Goal: Entertainment & Leisure: Consume media (video, audio)

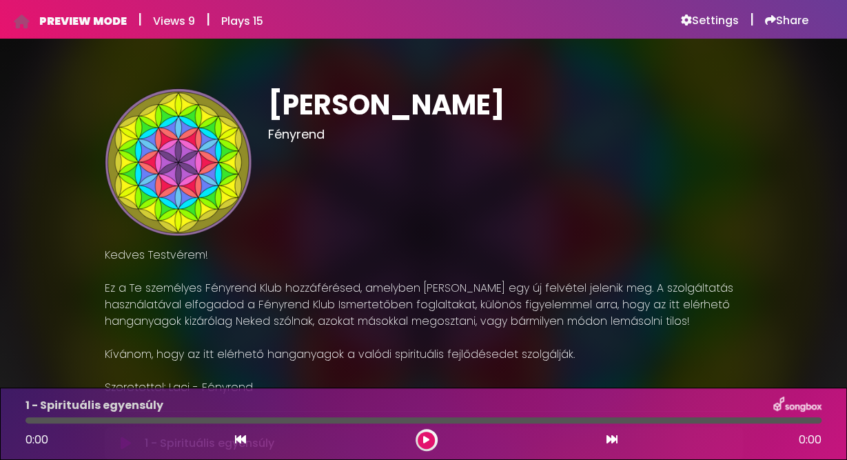
scroll to position [279, 0]
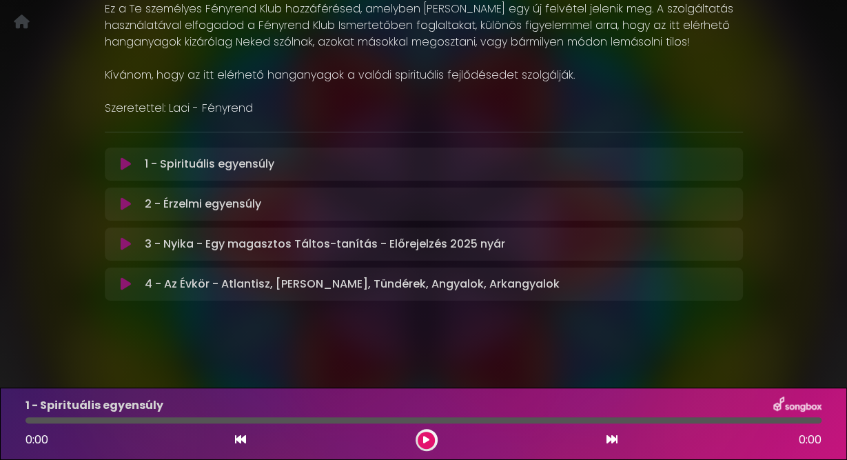
click at [128, 163] on icon at bounding box center [126, 164] width 10 height 14
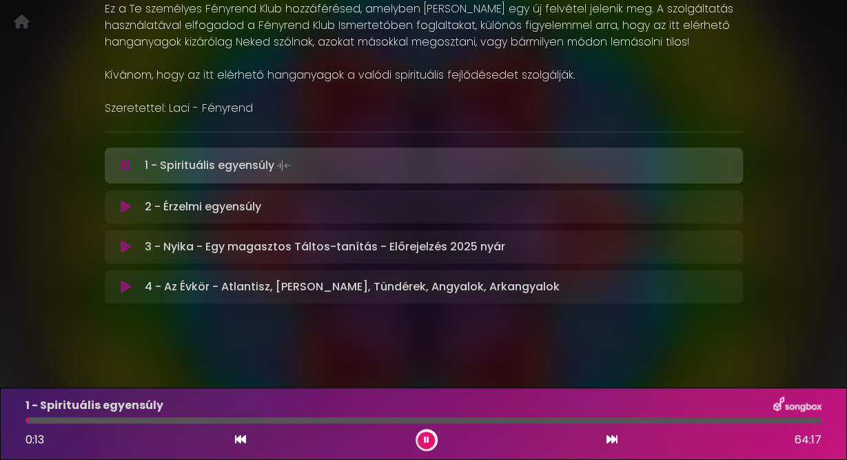
click at [128, 163] on icon at bounding box center [125, 166] width 9 height 14
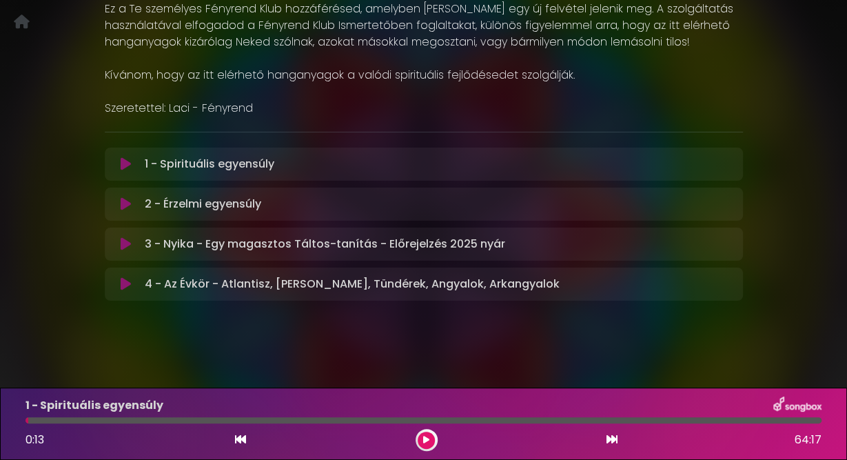
click at [125, 206] on icon at bounding box center [126, 204] width 10 height 14
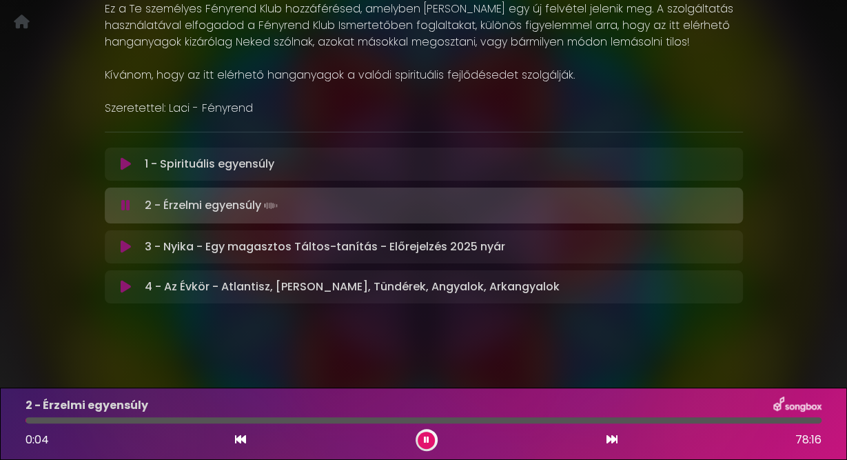
click at [125, 206] on icon at bounding box center [125, 206] width 9 height 14
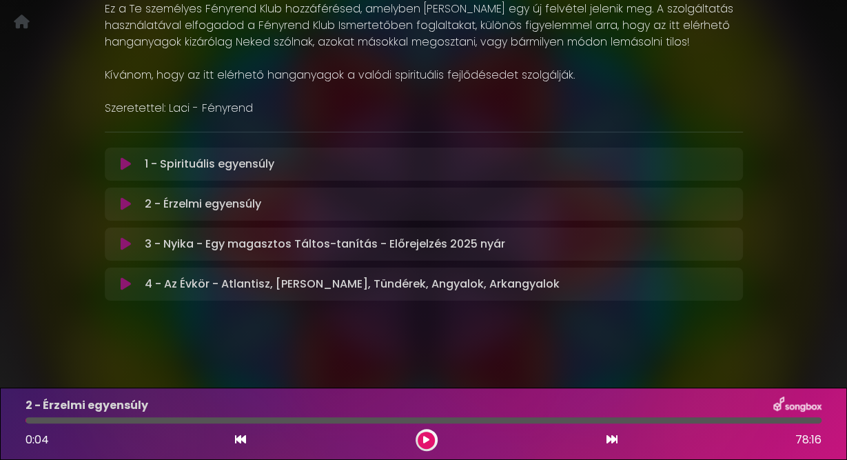
click at [125, 246] on icon at bounding box center [126, 244] width 10 height 14
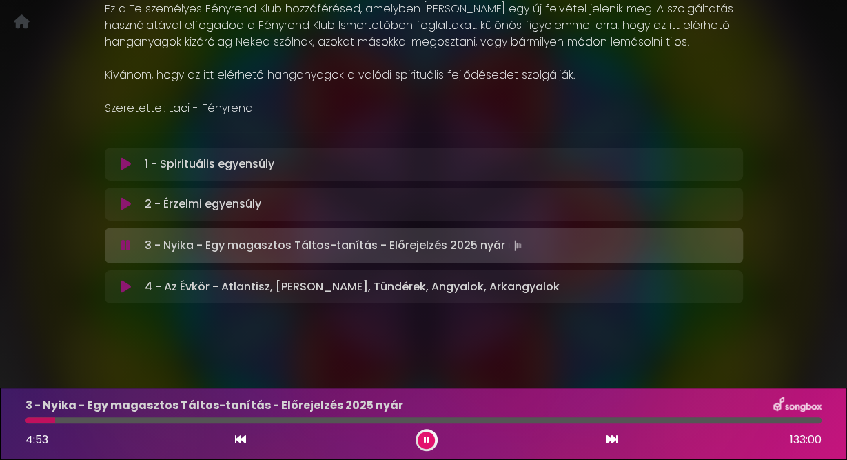
click at [125, 246] on icon at bounding box center [125, 246] width 9 height 14
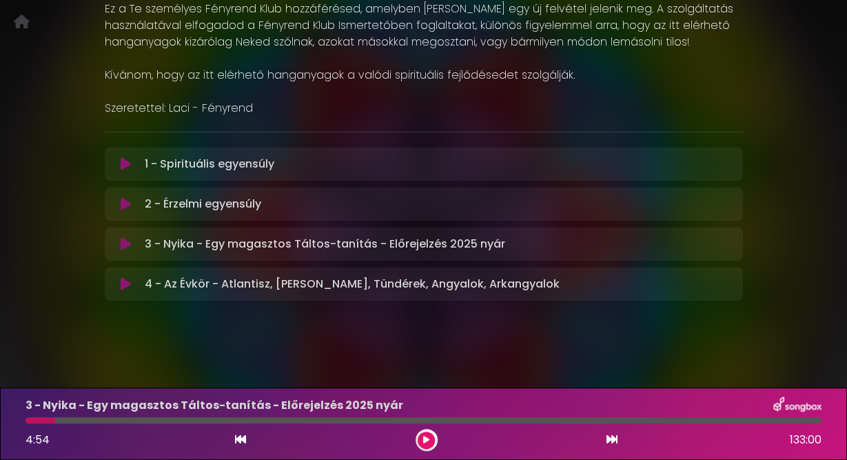
click at [125, 286] on icon at bounding box center [126, 284] width 10 height 14
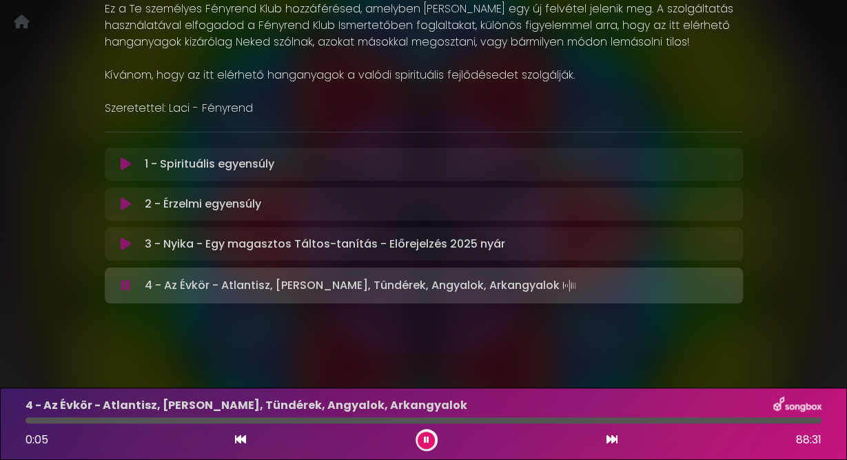
click at [125, 286] on icon at bounding box center [125, 286] width 9 height 14
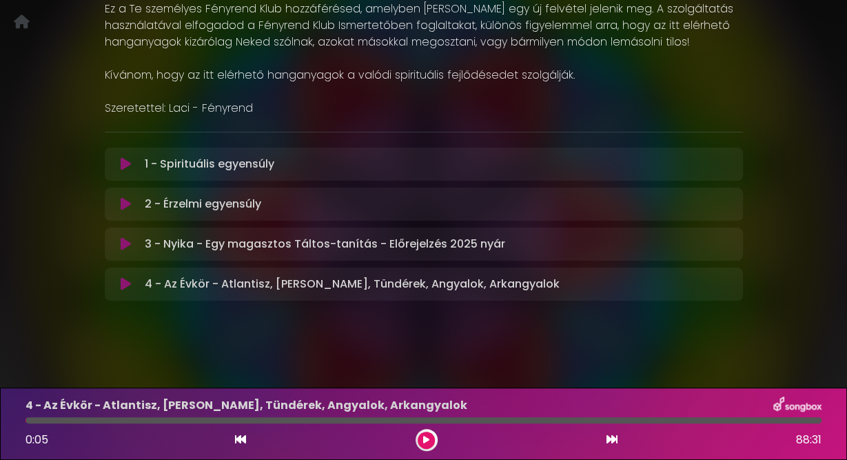
click at [123, 245] on icon at bounding box center [126, 244] width 10 height 14
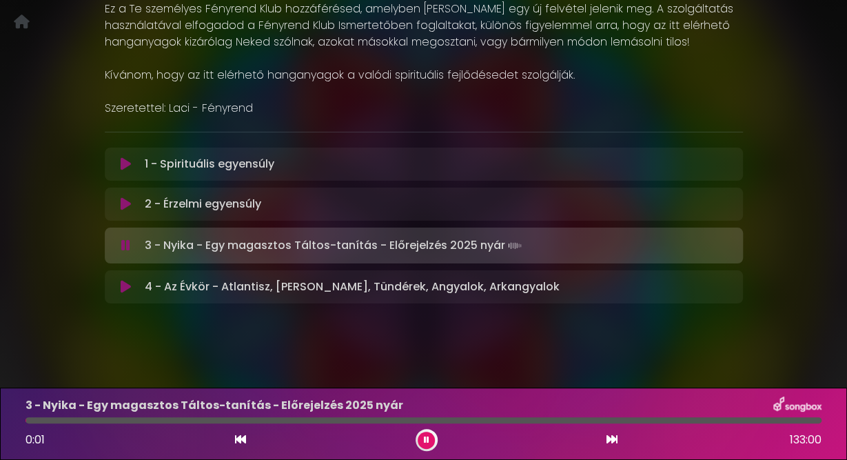
click at [123, 245] on icon at bounding box center [125, 246] width 9 height 14
